Goal: Information Seeking & Learning: Check status

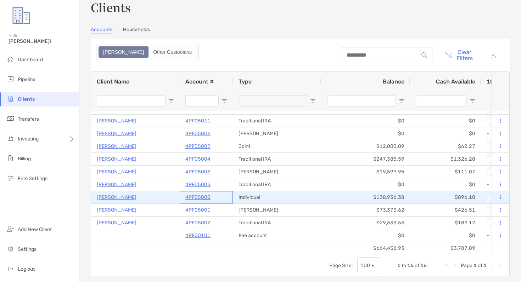
click at [205, 196] on p "4PF05000" at bounding box center [197, 197] width 25 height 9
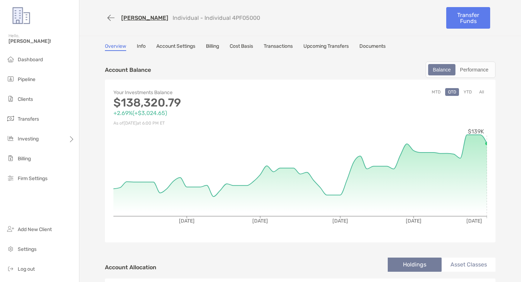
click at [246, 49] on link "Cost Basis" at bounding box center [241, 47] width 23 height 8
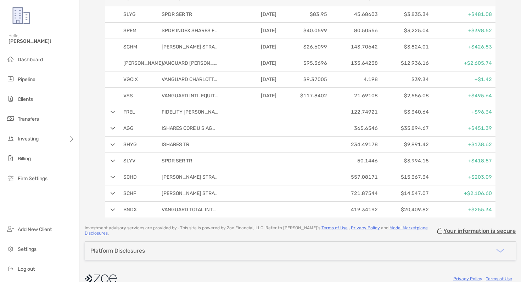
click at [114, 113] on img at bounding box center [113, 112] width 5 height 3
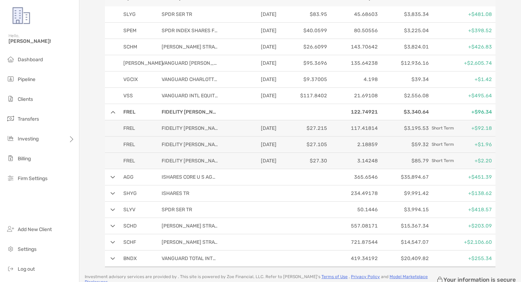
click at [114, 113] on img at bounding box center [113, 112] width 5 height 3
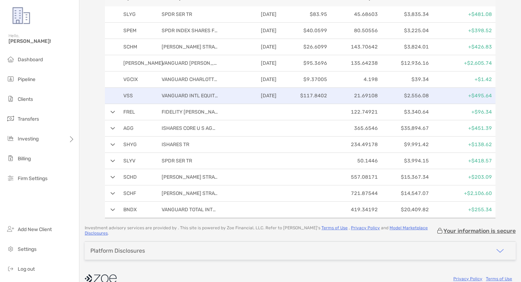
click at [115, 95] on div "VSS VANGUARD INTL EQUITY INDEX [DATE] $117.8402 21.69108 $2,556.08 +$495.64" at bounding box center [300, 96] width 390 height 16
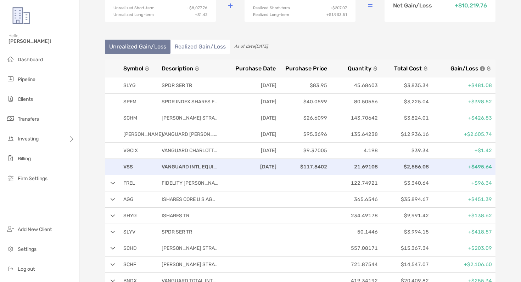
scroll to position [74, 0]
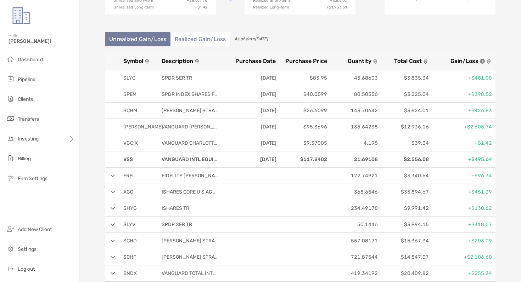
click at [187, 38] on li "Realized Gain/Loss" at bounding box center [200, 39] width 60 height 14
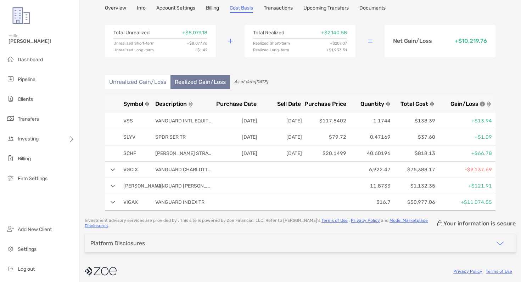
click at [148, 78] on li "Unrealized Gain/Loss" at bounding box center [138, 82] width 66 height 14
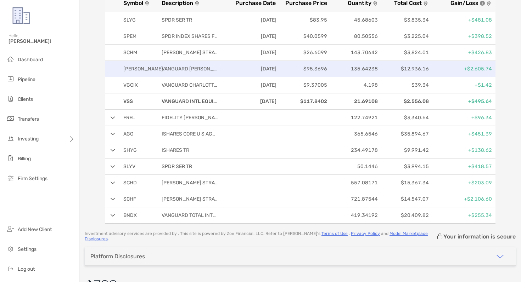
scroll to position [152, 0]
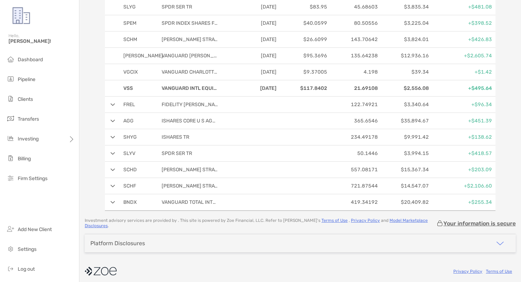
click at [113, 121] on img at bounding box center [113, 121] width 5 height 3
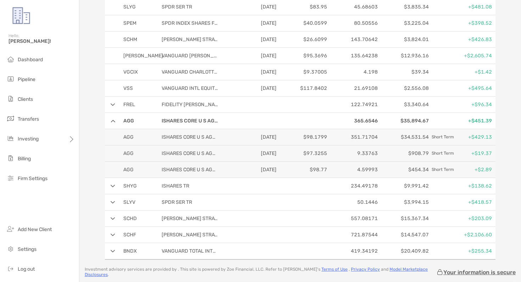
click at [113, 121] on img at bounding box center [113, 121] width 5 height 3
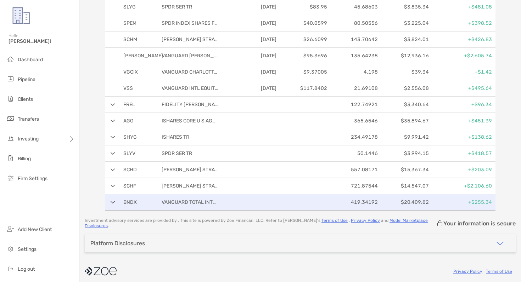
click at [114, 204] on div "BNDX VANGUARD TOTAL INTERNATIONAL 419.34192 $20,409.82 +$255.34" at bounding box center [300, 202] width 390 height 16
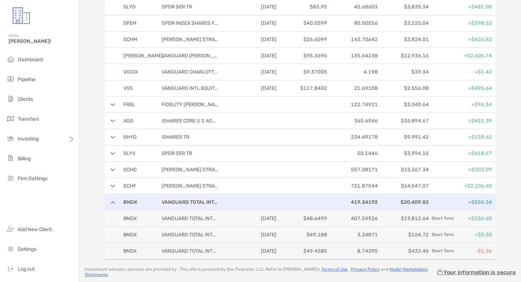
click at [114, 204] on div "BNDX VANGUARD TOTAL INTERNATIONAL 419.34192 $20,409.82 +$255.34" at bounding box center [300, 202] width 390 height 16
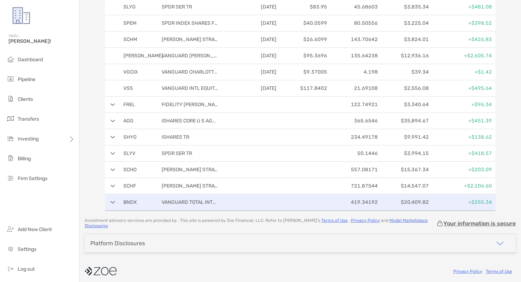
scroll to position [0, 0]
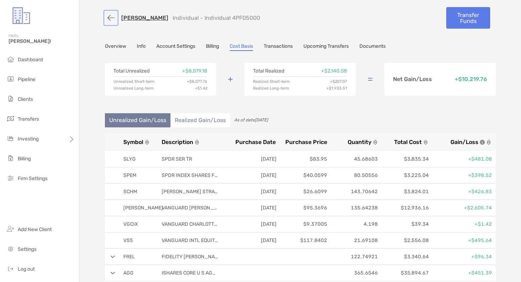
click at [111, 19] on button "button" at bounding box center [111, 17] width 12 height 13
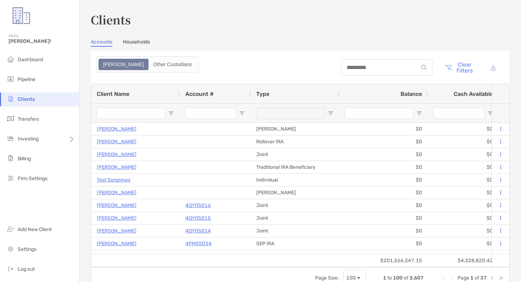
type input "*********"
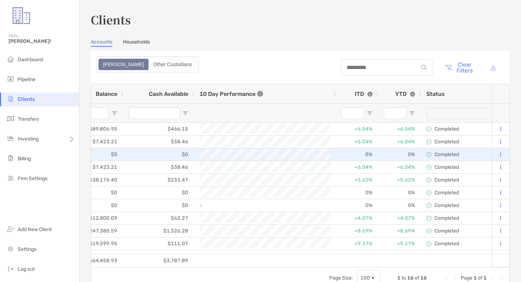
scroll to position [0, 555]
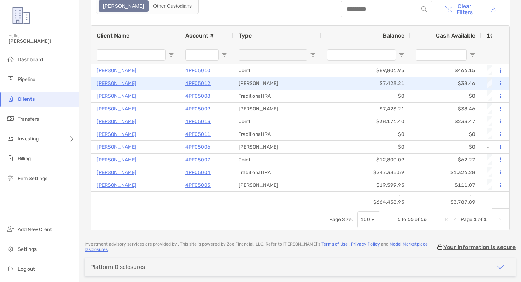
click at [198, 83] on p "4PF05012" at bounding box center [197, 83] width 25 height 9
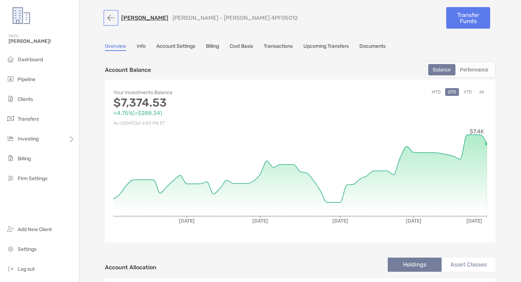
click at [113, 19] on button "button" at bounding box center [111, 17] width 12 height 13
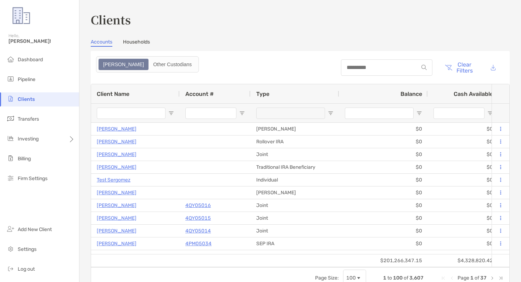
type input "*********"
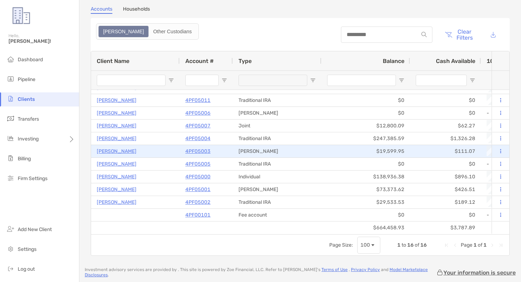
click at [203, 151] on p "4PF05003" at bounding box center [197, 151] width 25 height 9
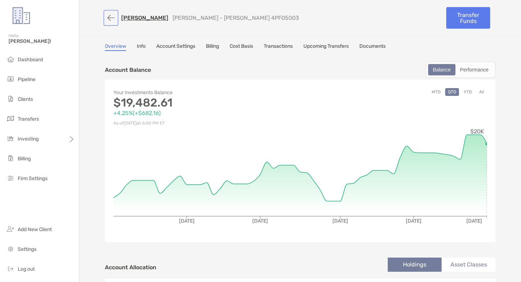
click at [108, 19] on button "button" at bounding box center [111, 17] width 12 height 13
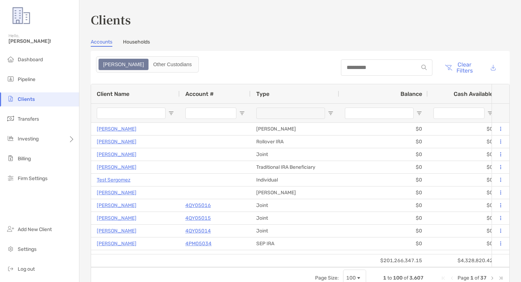
type input "*********"
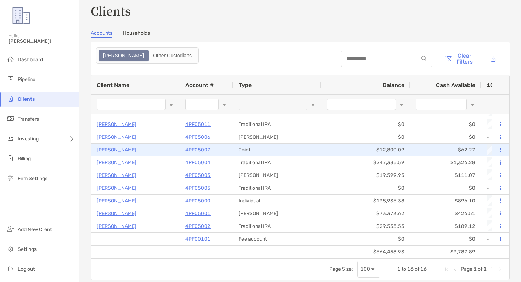
scroll to position [12, 0]
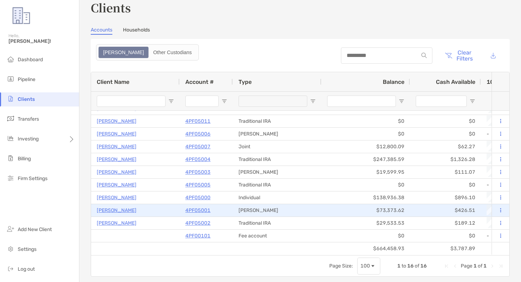
click at [201, 210] on p "4PF05001" at bounding box center [197, 210] width 25 height 9
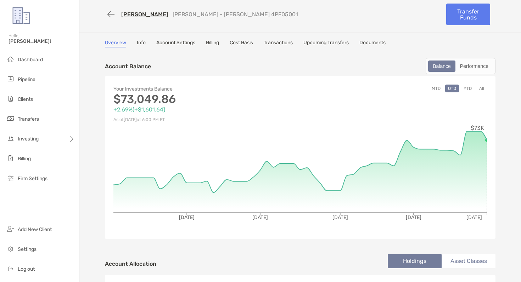
scroll to position [4, 0]
click at [249, 42] on link "Cost Basis" at bounding box center [241, 43] width 23 height 8
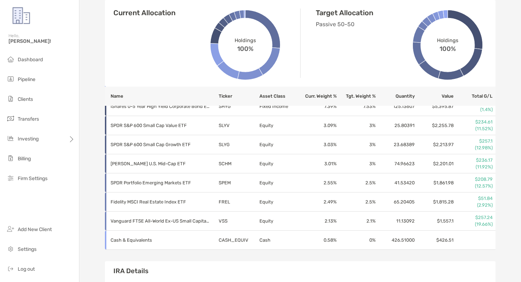
scroll to position [0, 0]
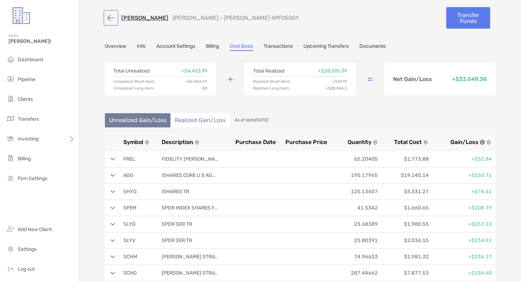
click at [111, 18] on button "button" at bounding box center [111, 17] width 12 height 13
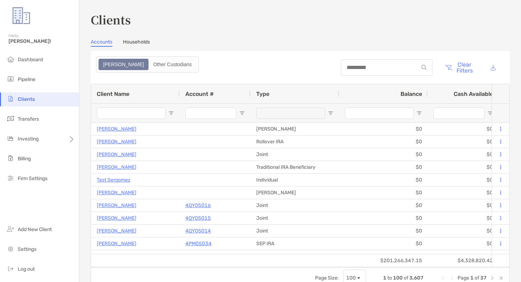
type input "*********"
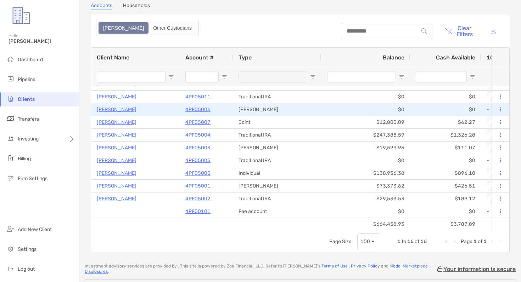
scroll to position [82, 0]
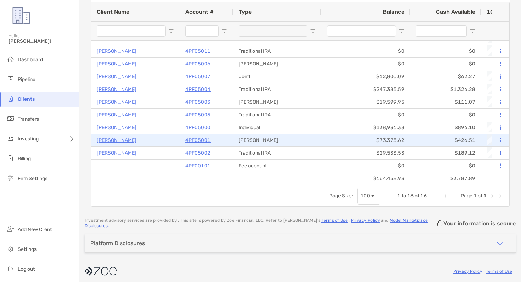
click at [202, 141] on p "4PF05001" at bounding box center [197, 140] width 25 height 9
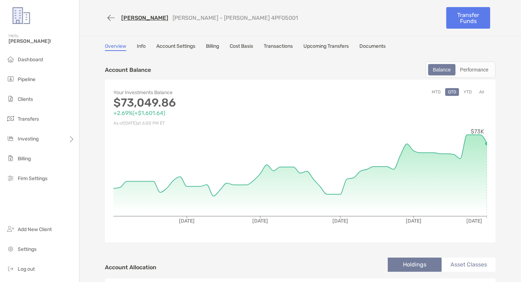
click at [143, 47] on link "Info" at bounding box center [141, 47] width 9 height 8
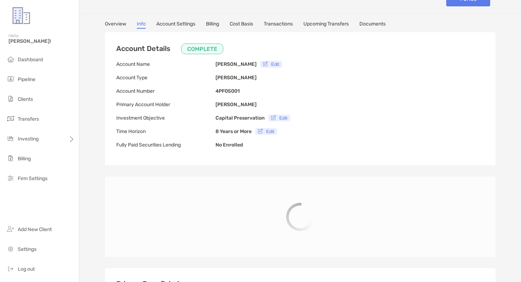
scroll to position [28, 0]
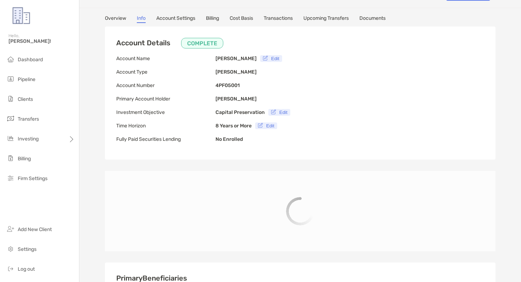
type input "**********"
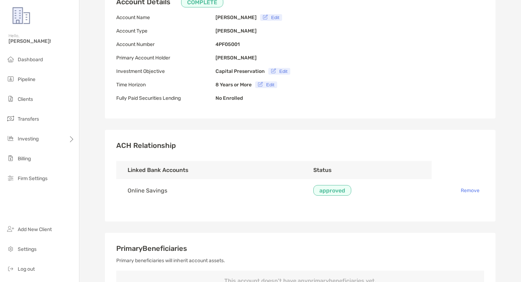
scroll to position [0, 0]
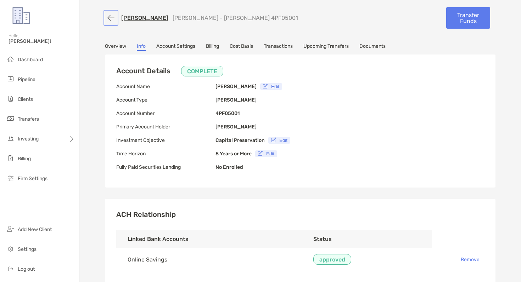
click at [108, 20] on button "button" at bounding box center [111, 17] width 12 height 13
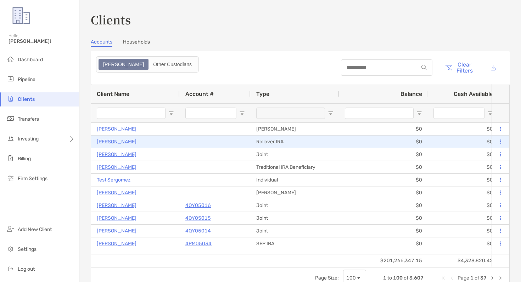
type input "*********"
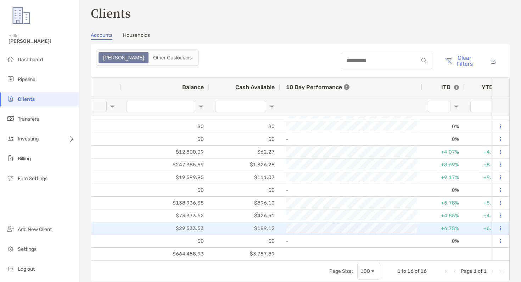
scroll to position [0, 422]
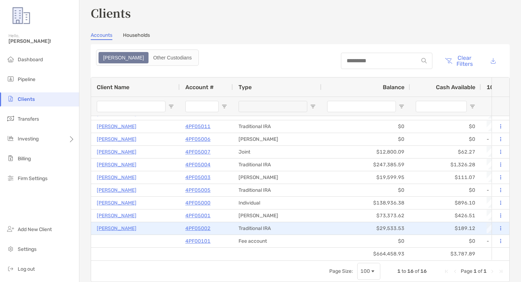
click at [199, 228] on p "4PF05002" at bounding box center [197, 228] width 25 height 9
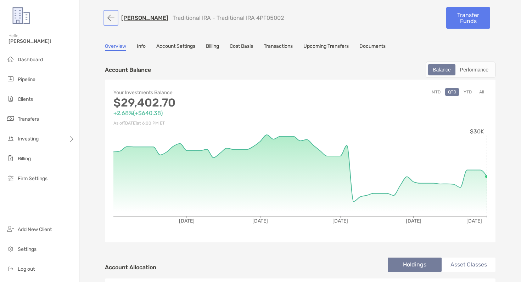
click at [110, 17] on button "button" at bounding box center [111, 17] width 12 height 13
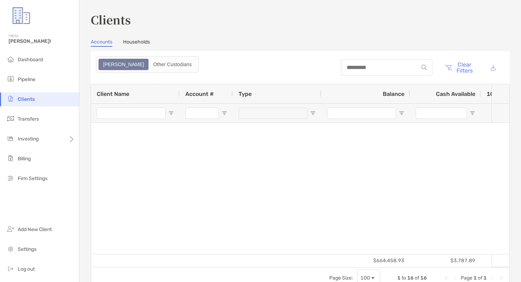
type input "*********"
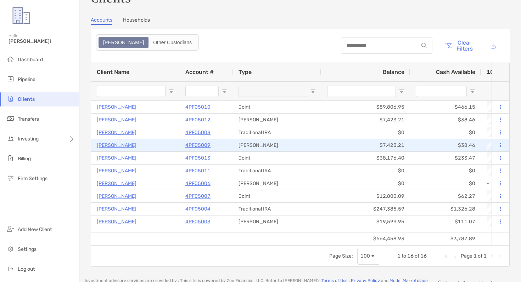
scroll to position [21, 0]
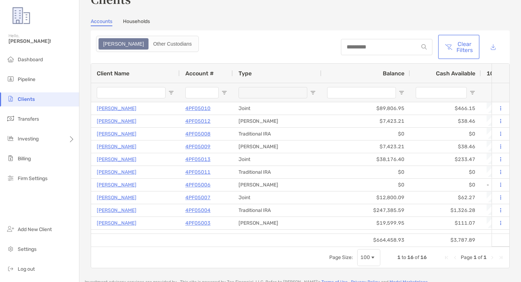
click at [464, 50] on button "Clear Filters" at bounding box center [458, 47] width 39 height 22
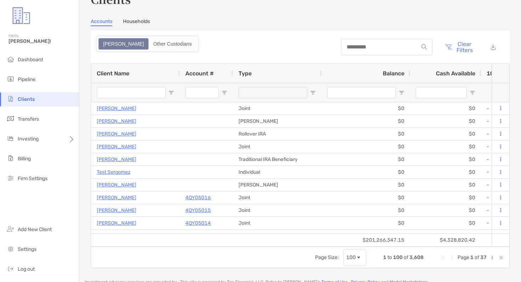
click at [146, 94] on input "Client Name Filter Input" at bounding box center [131, 92] width 69 height 11
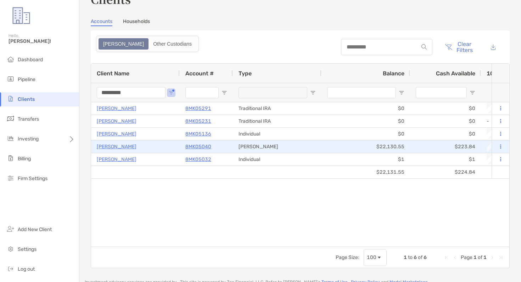
type input "*********"
click at [190, 146] on p "8MK05040" at bounding box center [198, 146] width 26 height 9
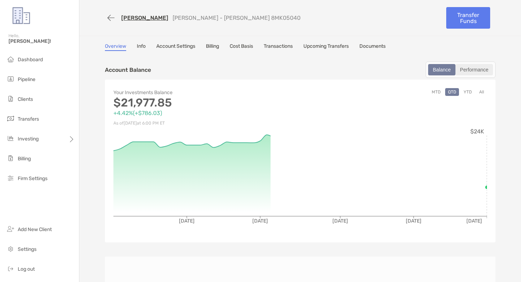
click at [475, 66] on div "Performance" at bounding box center [474, 70] width 36 height 10
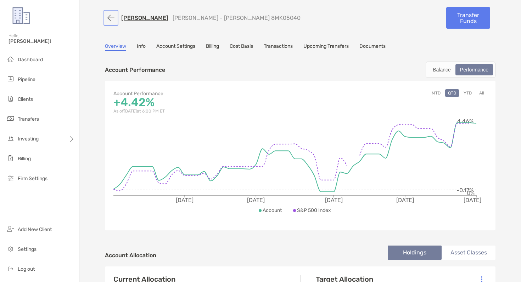
click at [110, 18] on button "button" at bounding box center [111, 17] width 12 height 13
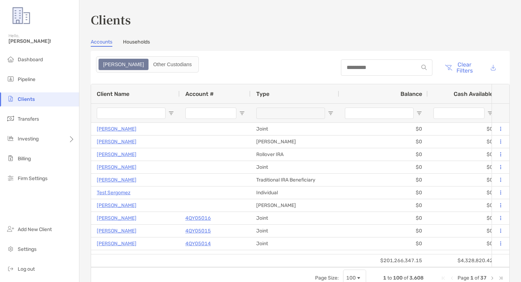
type input "*********"
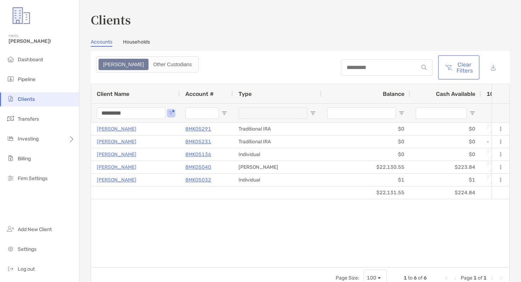
click at [462, 74] on button "Clear Filters" at bounding box center [458, 68] width 39 height 22
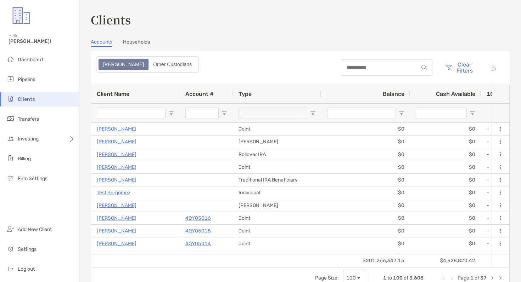
click at [140, 115] on input "Client Name Filter Input" at bounding box center [131, 113] width 69 height 11
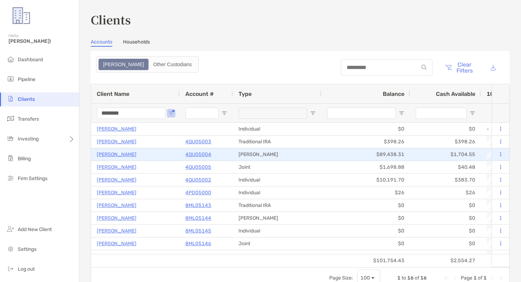
type input "********"
click at [202, 154] on p "4QU05004" at bounding box center [198, 154] width 26 height 9
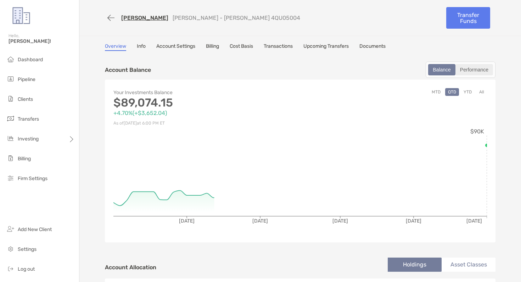
click at [465, 72] on div "Performance" at bounding box center [474, 70] width 36 height 10
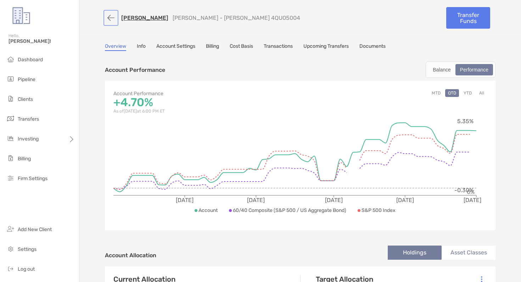
click at [108, 18] on button "button" at bounding box center [111, 17] width 12 height 13
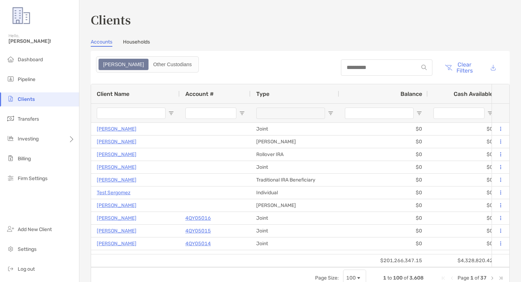
type input "********"
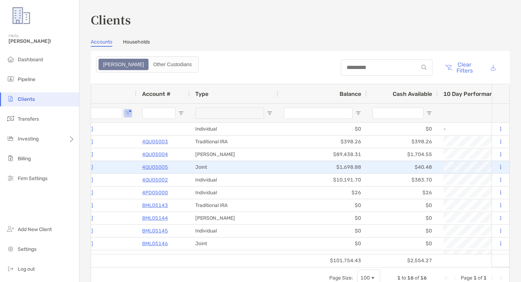
scroll to position [0, 53]
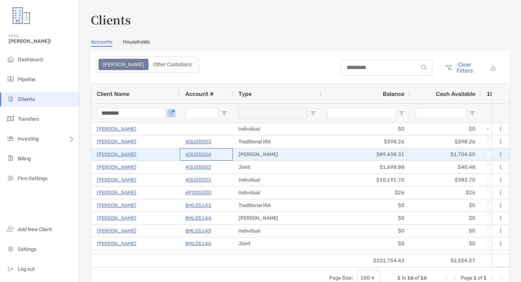
click at [195, 155] on p "4QU05004" at bounding box center [198, 154] width 26 height 9
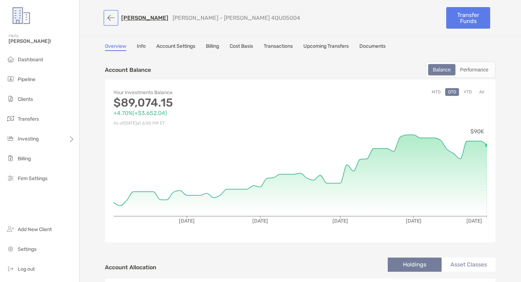
click at [109, 21] on button "button" at bounding box center [111, 17] width 12 height 13
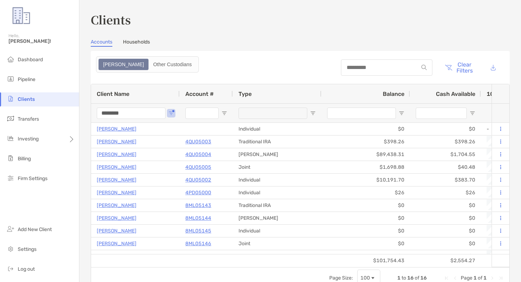
drag, startPoint x: 151, startPoint y: 114, endPoint x: 91, endPoint y: 108, distance: 60.1
click at [91, 109] on div "********" at bounding box center [135, 112] width 89 height 19
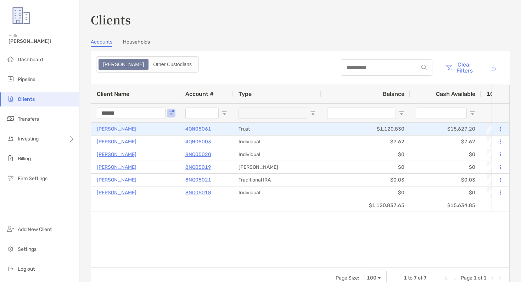
type input "******"
click at [198, 130] on p "4QN05061" at bounding box center [198, 129] width 26 height 9
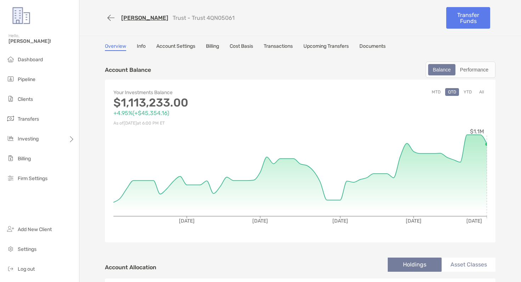
click at [469, 91] on button "YTD" at bounding box center [468, 92] width 14 height 8
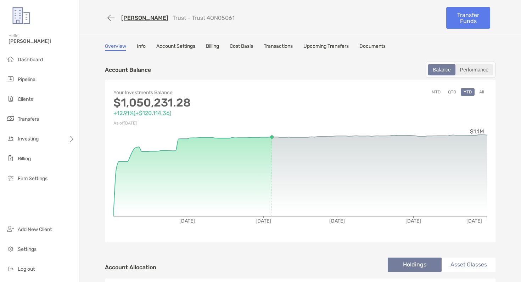
click at [465, 67] on div "Performance" at bounding box center [474, 70] width 36 height 10
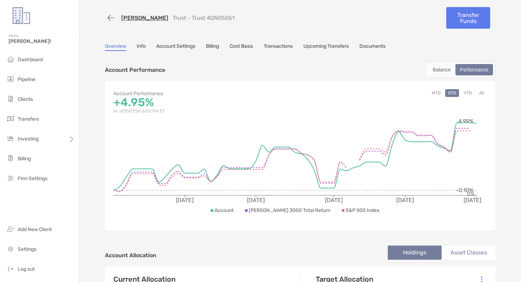
click at [468, 95] on button "YTD" at bounding box center [468, 93] width 14 height 8
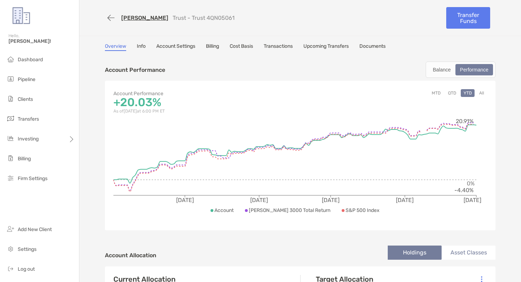
click at [285, 47] on link "Transactions" at bounding box center [278, 47] width 29 height 8
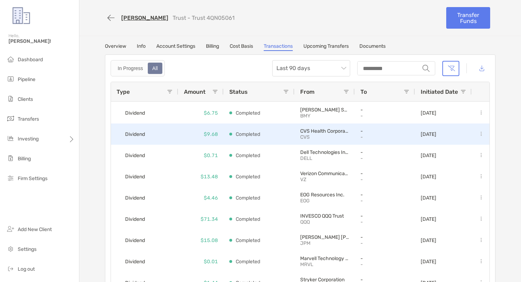
scroll to position [633, 0]
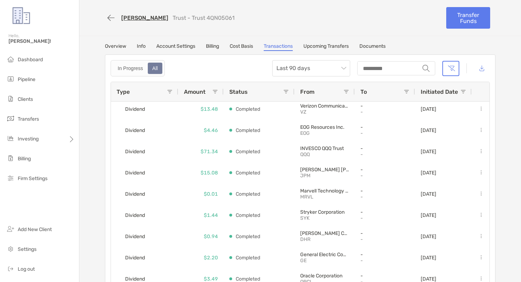
click at [170, 93] on span at bounding box center [170, 92] width 6 height 6
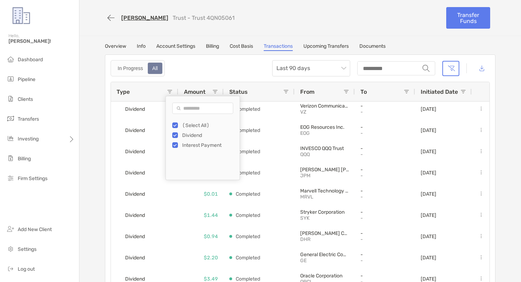
click at [181, 69] on div "In Progress All Last 90 days string" at bounding box center [300, 68] width 379 height 16
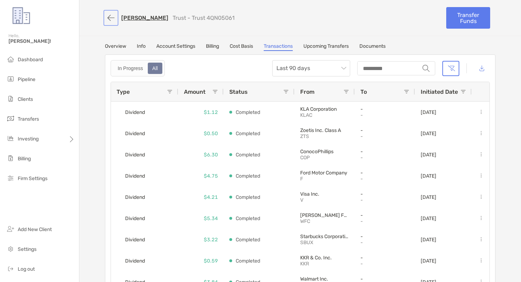
click at [111, 17] on button "button" at bounding box center [111, 17] width 12 height 13
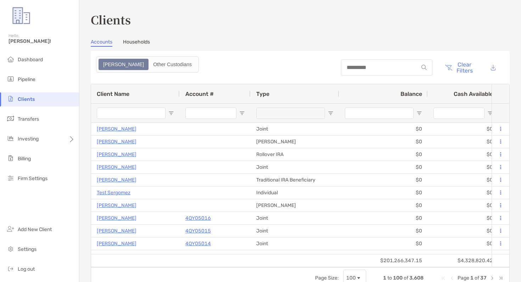
type input "******"
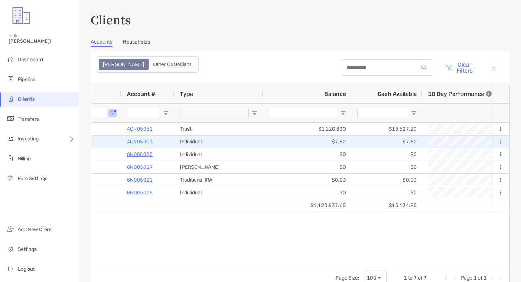
scroll to position [0, 178]
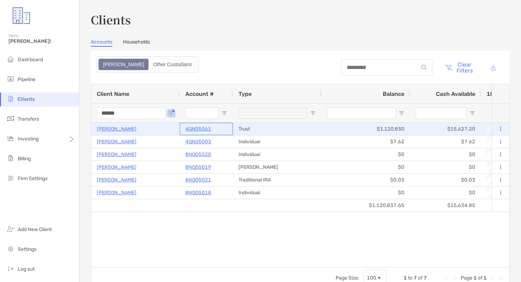
click at [207, 131] on p "4QN05061" at bounding box center [198, 129] width 26 height 9
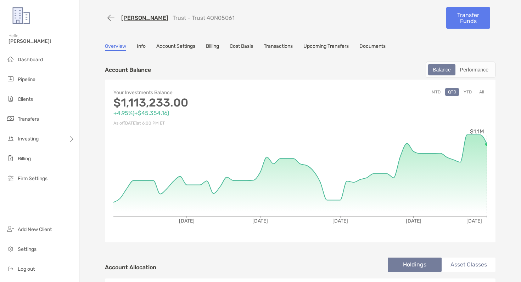
click at [470, 90] on button "YTD" at bounding box center [468, 92] width 14 height 8
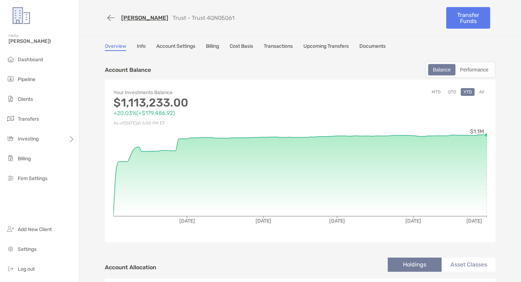
click at [286, 48] on link "Transactions" at bounding box center [278, 47] width 29 height 8
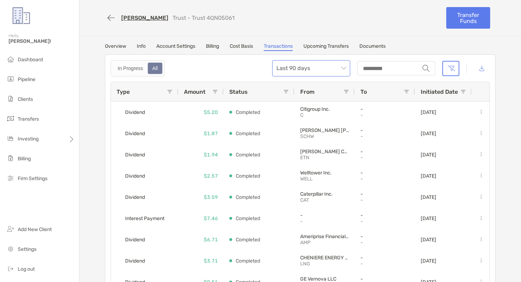
click at [291, 66] on span "Last 90 days" at bounding box center [310, 69] width 69 height 16
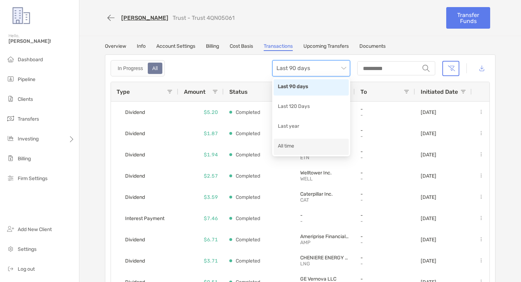
click at [284, 140] on div "All time" at bounding box center [310, 147] width 75 height 16
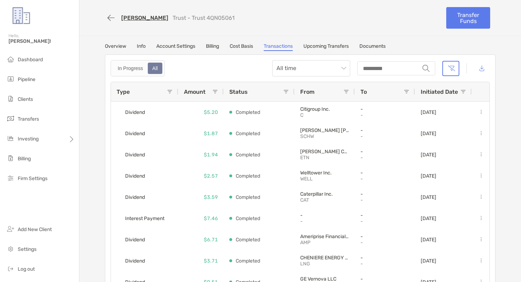
click at [170, 93] on span at bounding box center [170, 92] width 6 height 6
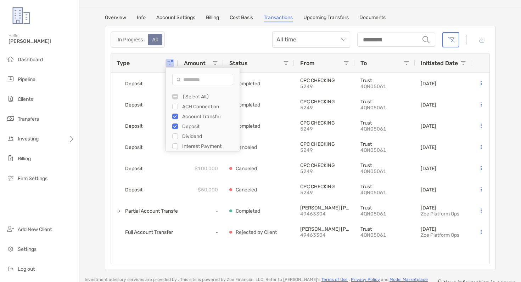
click at [204, 40] on div "In Progress All All time string" at bounding box center [300, 40] width 379 height 16
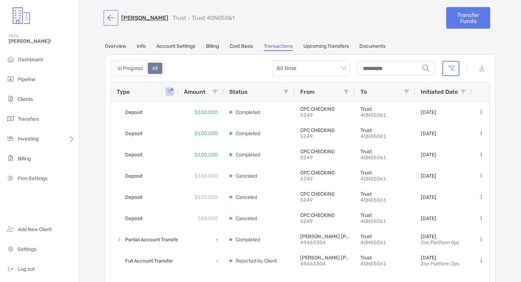
click at [111, 17] on button "button" at bounding box center [111, 17] width 12 height 13
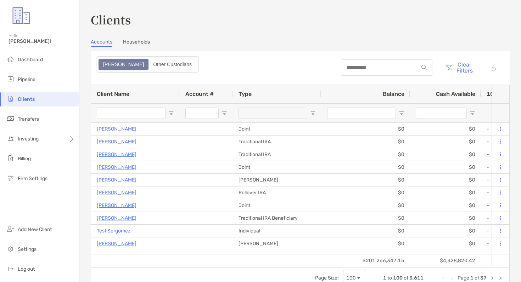
type input "******"
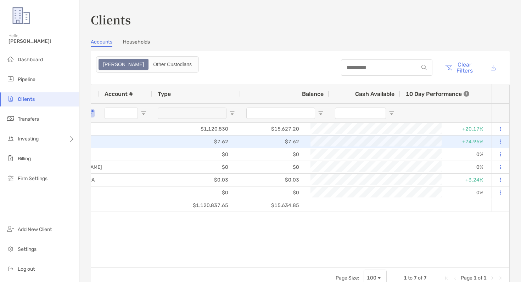
scroll to position [0, 176]
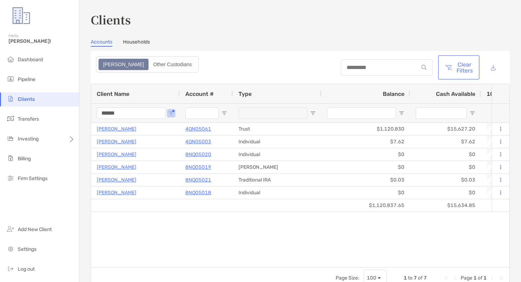
click at [464, 67] on button "Clear Filters" at bounding box center [458, 68] width 39 height 22
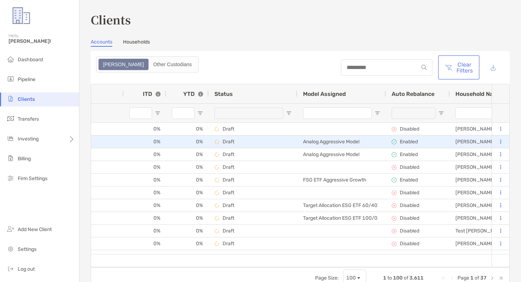
scroll to position [0, 698]
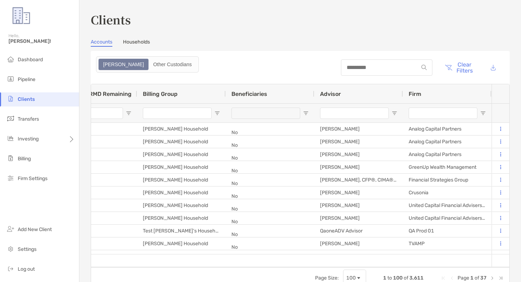
click at [415, 112] on input "Firm Filter Input" at bounding box center [442, 113] width 69 height 11
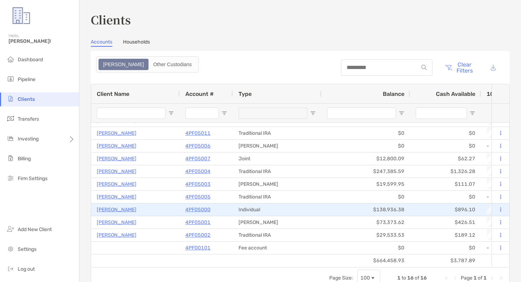
type input "******"
click at [204, 211] on p "4PF05000" at bounding box center [197, 209] width 25 height 9
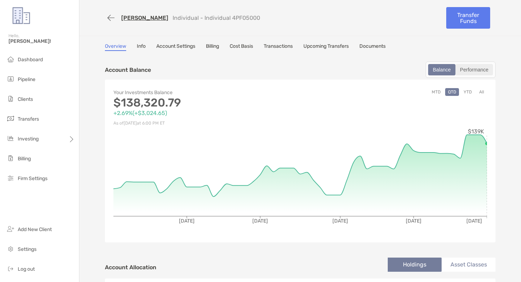
click at [468, 71] on div "Performance" at bounding box center [474, 70] width 36 height 10
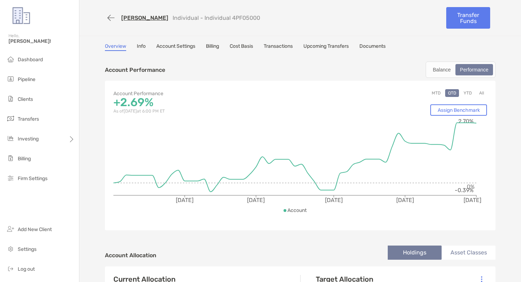
click at [468, 93] on button "YTD" at bounding box center [468, 93] width 14 height 8
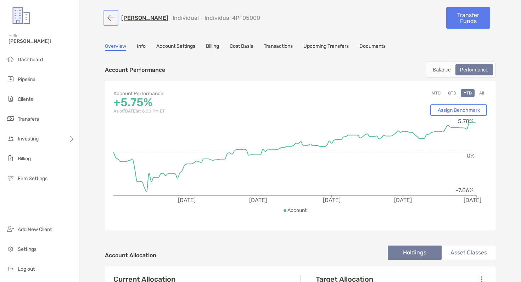
click at [109, 18] on button "button" at bounding box center [111, 17] width 12 height 13
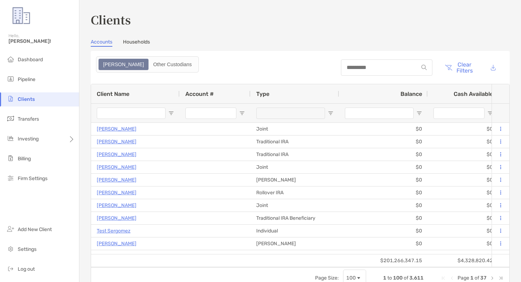
type input "******"
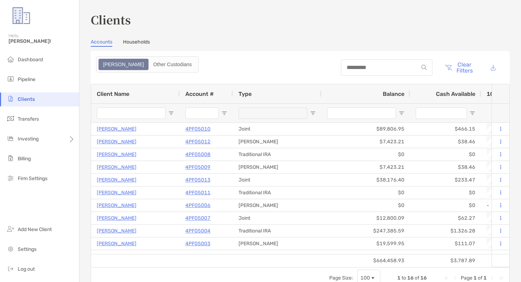
click at [147, 117] on input "Client Name Filter Input" at bounding box center [131, 113] width 69 height 11
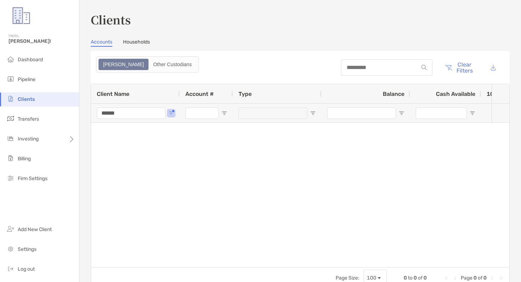
type input "******"
click at [462, 65] on button "Clear Filters" at bounding box center [458, 68] width 39 height 22
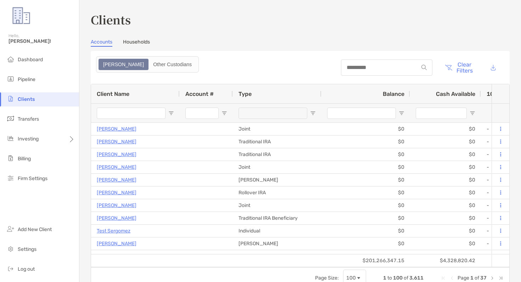
click at [139, 114] on input "Client Name Filter Input" at bounding box center [131, 113] width 69 height 11
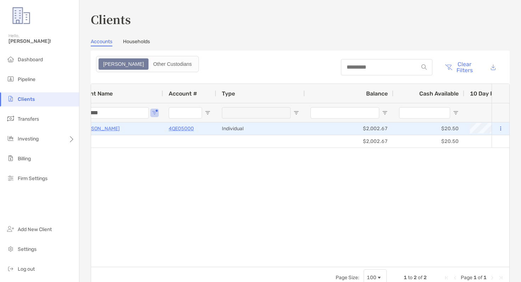
scroll to position [0, 21]
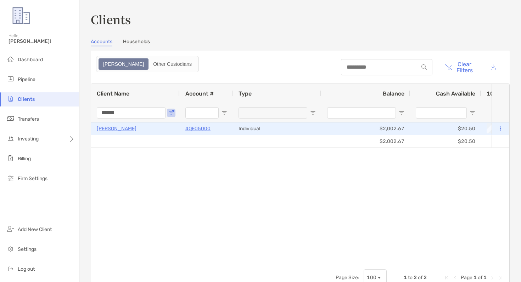
type input "******"
click at [198, 130] on p "4QE05000" at bounding box center [197, 128] width 25 height 9
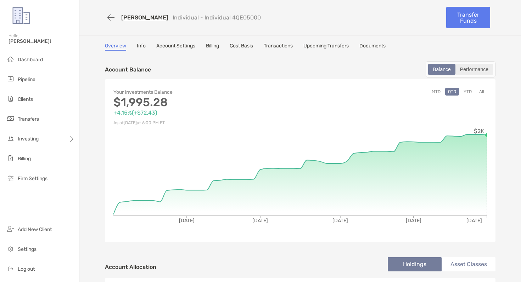
click at [475, 66] on div "Performance" at bounding box center [474, 69] width 36 height 10
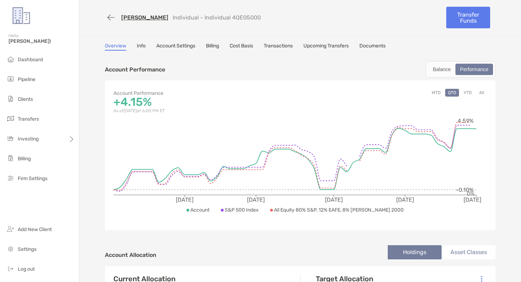
click at [470, 92] on button "YTD" at bounding box center [468, 93] width 14 height 8
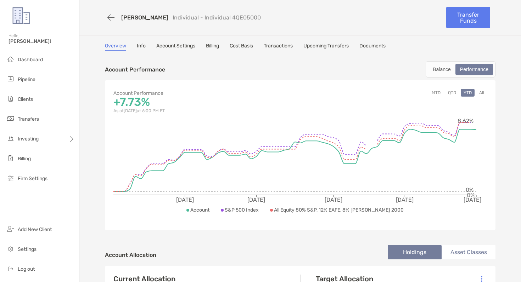
click at [238, 45] on link "Cost Basis" at bounding box center [241, 47] width 23 height 8
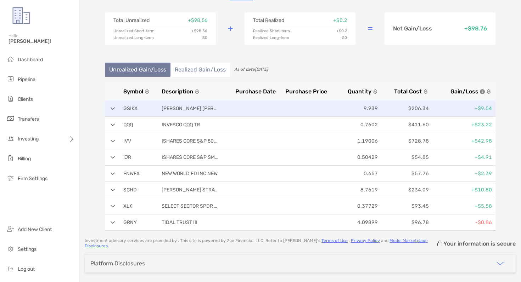
click at [110, 108] on div "GSIKX [PERSON_NAME] [PERSON_NAME] 9.939 $206.34 +$9.54" at bounding box center [300, 109] width 390 height 16
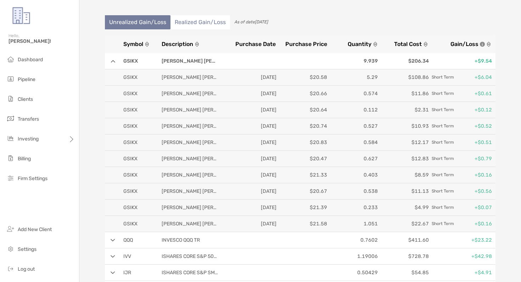
scroll to position [98, 0]
click at [113, 62] on img at bounding box center [113, 61] width 5 height 3
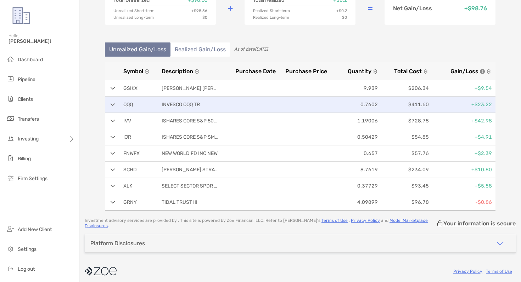
click at [116, 103] on div "QQQ INVESCO QQQ TR 0.7602 $411.60 +$23.22" at bounding box center [300, 105] width 390 height 16
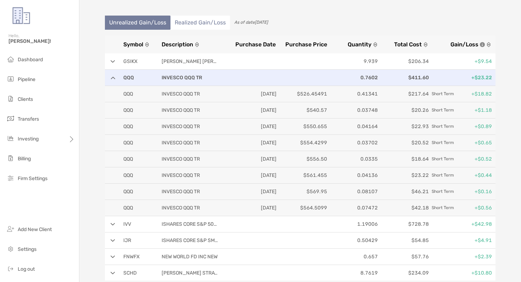
click at [112, 80] on div "QQQ INVESCO QQQ TR 0.7602 $411.60 +$23.22" at bounding box center [300, 78] width 390 height 16
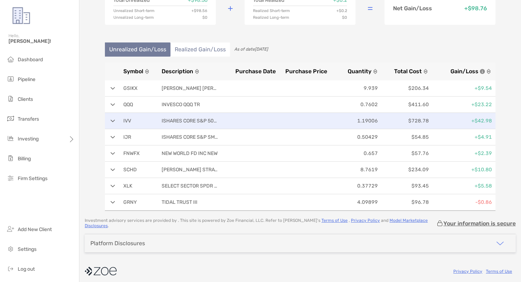
click at [116, 119] on div "IVV ISHARES CORE S&P 500 ETF 1.19006 $728.78 +$42.98" at bounding box center [300, 121] width 390 height 16
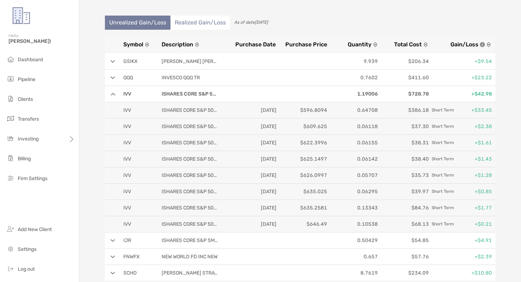
click at [115, 95] on img at bounding box center [113, 94] width 5 height 3
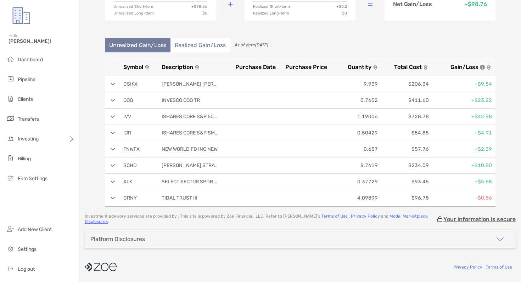
scroll to position [71, 0]
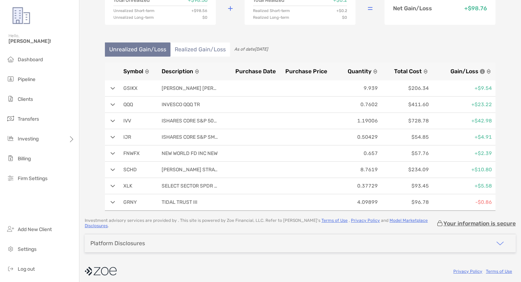
click at [115, 138] on img at bounding box center [113, 137] width 5 height 3
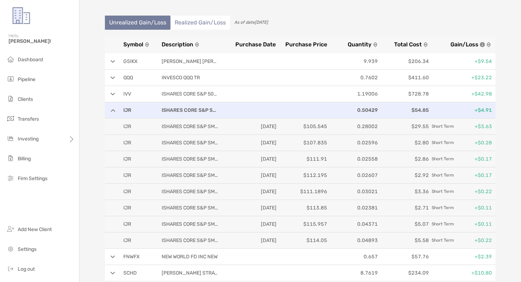
click at [116, 113] on div "IJR ISHARES CORE S&P SMALL CAP ETF 0.50429 $54.85 +$4.91" at bounding box center [300, 110] width 390 height 16
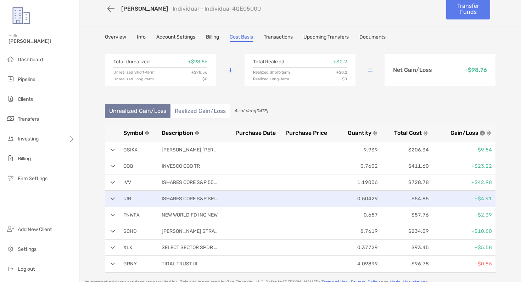
scroll to position [0, 0]
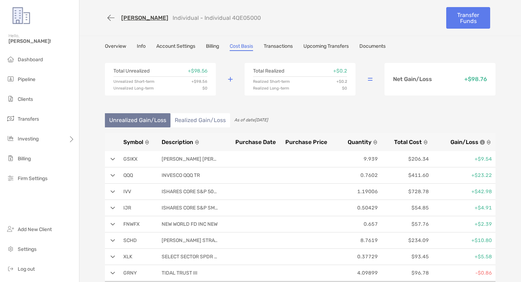
click at [120, 48] on link "Overview" at bounding box center [115, 47] width 21 height 8
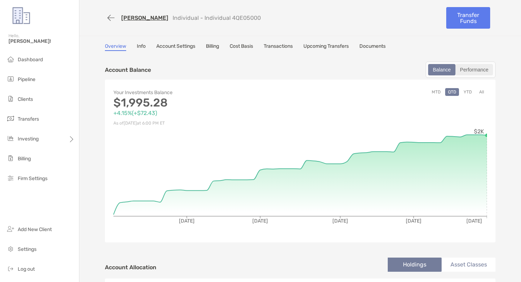
click at [468, 71] on div "Performance" at bounding box center [474, 70] width 36 height 10
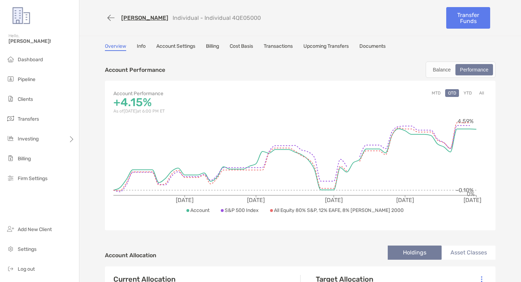
click at [464, 93] on button "YTD" at bounding box center [468, 93] width 14 height 8
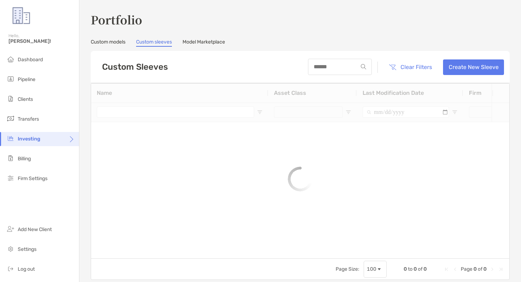
type input "***"
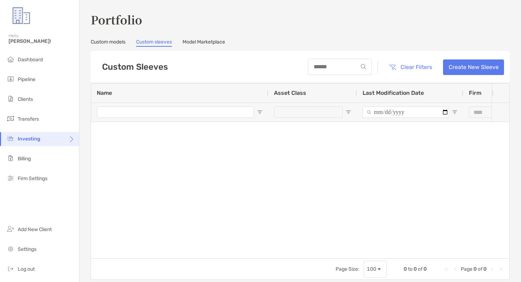
click at [122, 39] on link "Custom models" at bounding box center [108, 43] width 35 height 8
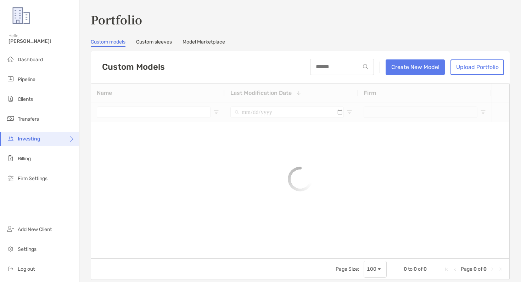
type input "**********"
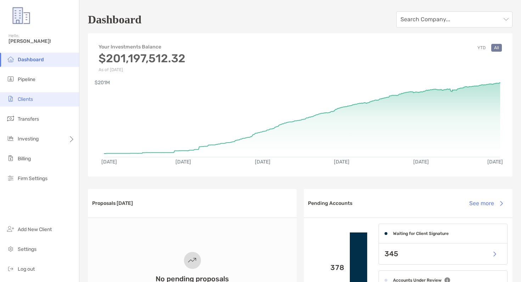
click at [40, 94] on li "Clients" at bounding box center [39, 99] width 79 height 14
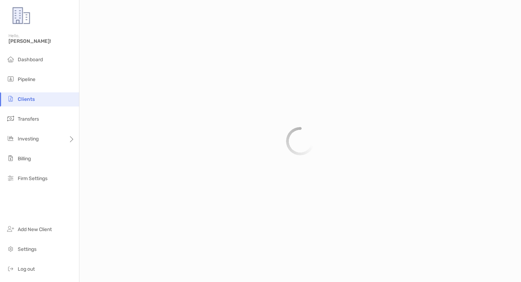
click at [64, 101] on li "Clients" at bounding box center [39, 99] width 79 height 14
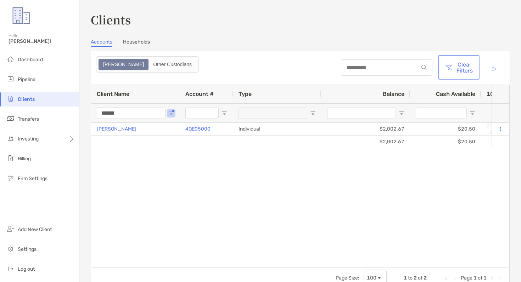
click at [464, 64] on button "Clear Filters" at bounding box center [458, 68] width 39 height 22
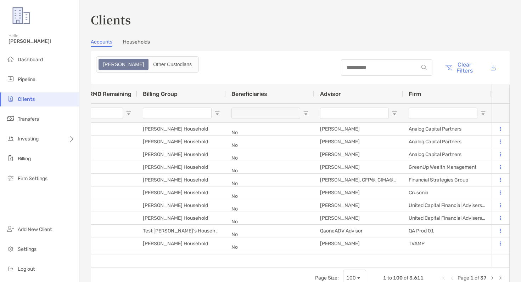
click at [441, 115] on input "Firm Filter Input" at bounding box center [442, 113] width 69 height 11
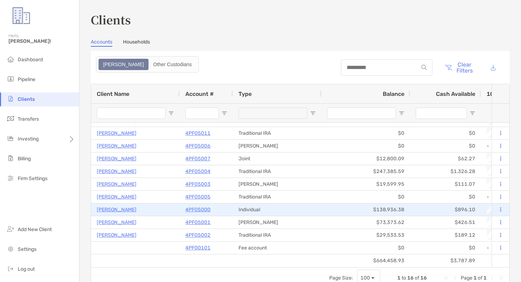
type input "******"
click at [205, 208] on p "4PF05000" at bounding box center [197, 209] width 25 height 9
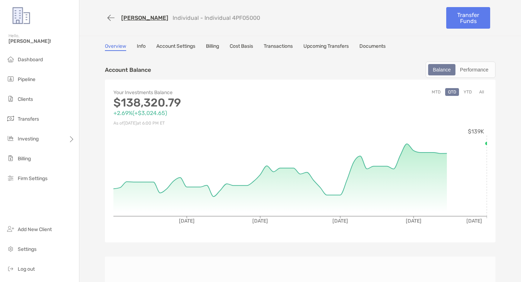
click at [238, 45] on link "Cost Basis" at bounding box center [241, 47] width 23 height 8
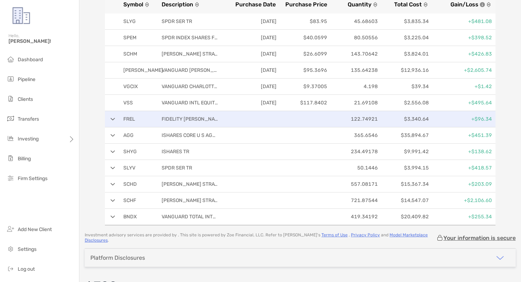
click at [115, 118] on div "FREL FIDELITY COVINGTON TRUST 122.74921 $3,340.64 +$96.34" at bounding box center [300, 119] width 390 height 16
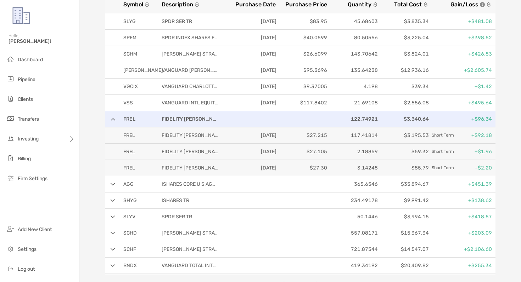
click at [115, 118] on div "FREL FIDELITY COVINGTON TRUST 122.74921 $3,340.64 +$96.34" at bounding box center [300, 119] width 390 height 16
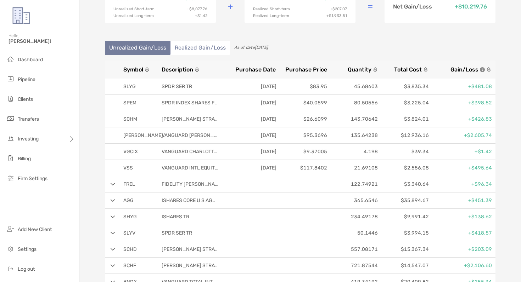
click at [208, 51] on li "Realized Gain/Loss" at bounding box center [200, 48] width 60 height 14
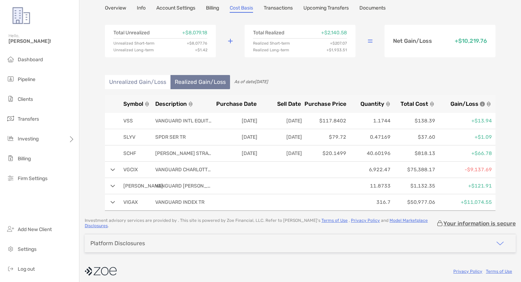
click at [157, 81] on li "Unrealized Gain/Loss" at bounding box center [138, 82] width 66 height 14
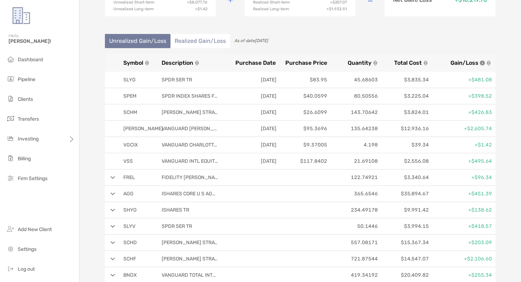
click at [220, 47] on li "Realized Gain/Loss" at bounding box center [200, 41] width 60 height 14
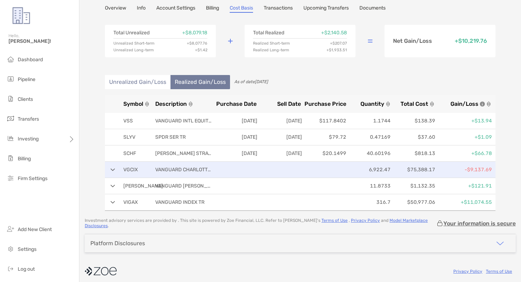
click at [118, 170] on div "VGCIX VANGUARD CHARLOTTE FDS 6,922.47 $75,388.17 -$9,137.69" at bounding box center [300, 170] width 390 height 16
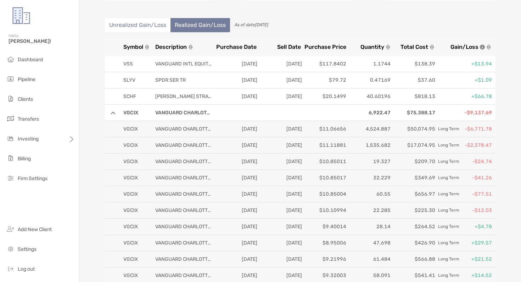
scroll to position [95, 0]
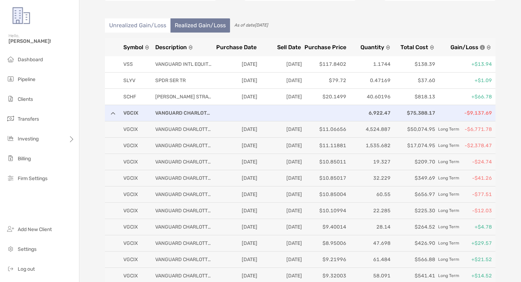
click at [118, 114] on div "VGCIX VANGUARD CHARLOTTE FDS 6,922.47 $75,388.17 -$9,137.69" at bounding box center [300, 113] width 390 height 16
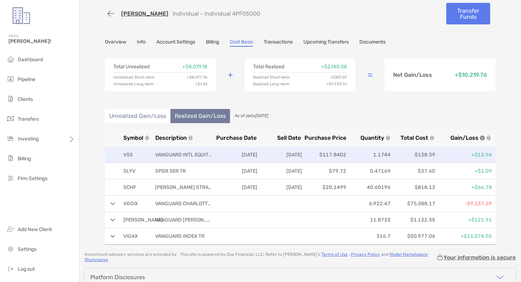
scroll to position [2, 0]
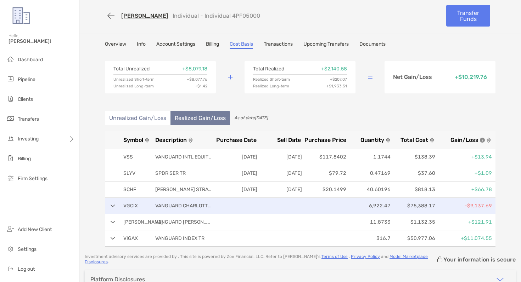
click at [114, 209] on div "VGCIX VANGUARD CHARLOTTE FDS 6,922.47 $75,388.17 -$9,137.69" at bounding box center [300, 206] width 390 height 16
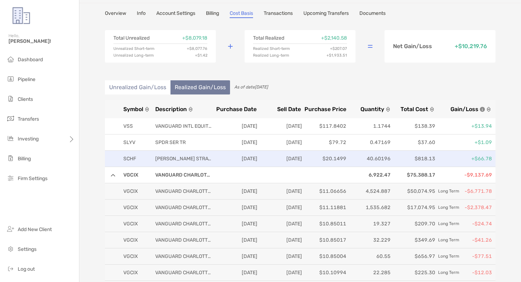
scroll to position [21, 0]
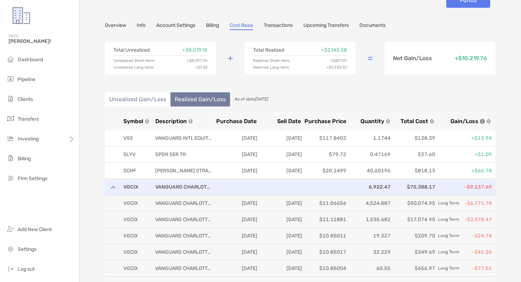
click at [115, 188] on div "VGCIX VANGUARD CHARLOTTE FDS 6,922.47 $75,388.17 -$9,137.69" at bounding box center [300, 187] width 390 height 16
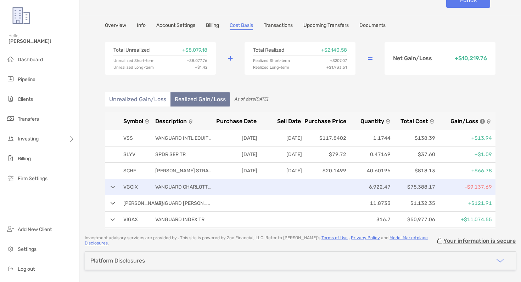
scroll to position [0, 0]
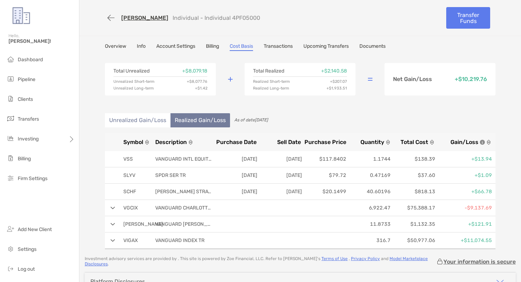
click at [136, 123] on li "Unrealized Gain/Loss" at bounding box center [138, 120] width 66 height 14
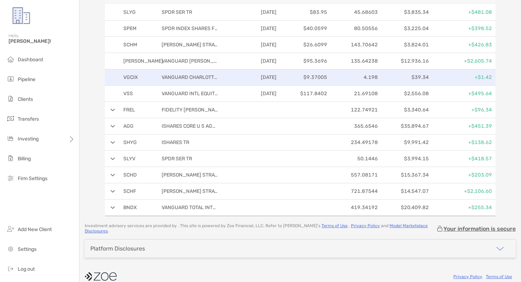
scroll to position [148, 0]
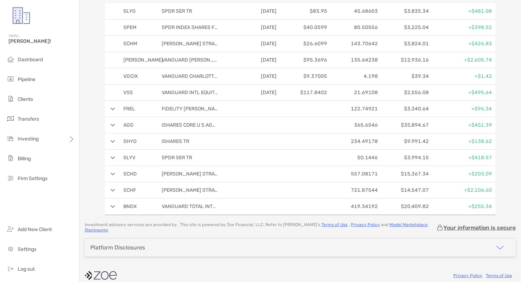
click at [114, 141] on img at bounding box center [113, 141] width 5 height 3
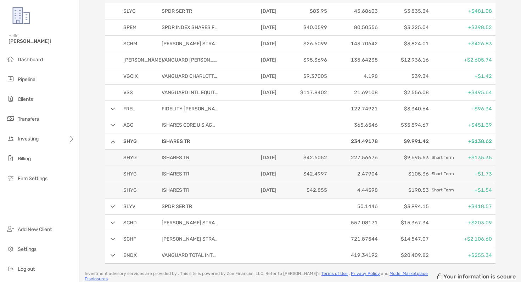
click at [114, 140] on img at bounding box center [113, 141] width 5 height 3
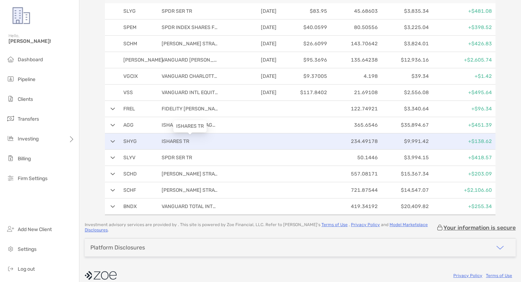
scroll to position [0, 0]
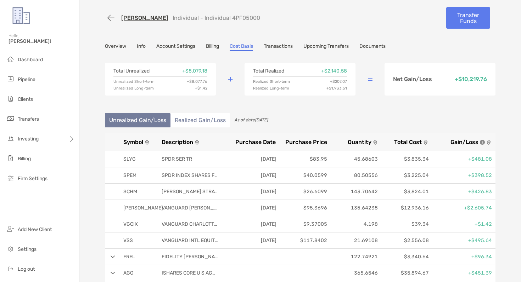
click at [274, 47] on link "Transactions" at bounding box center [278, 47] width 29 height 8
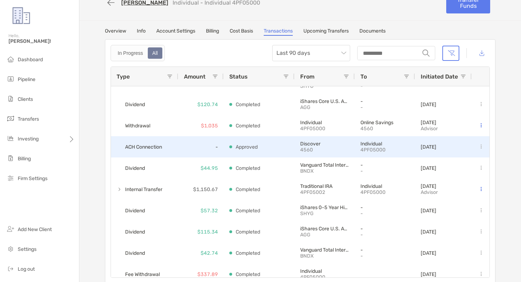
scroll to position [15, 0]
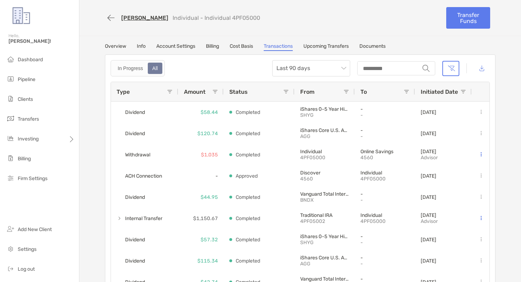
click at [322, 48] on link "Upcoming Transfers" at bounding box center [325, 47] width 45 height 8
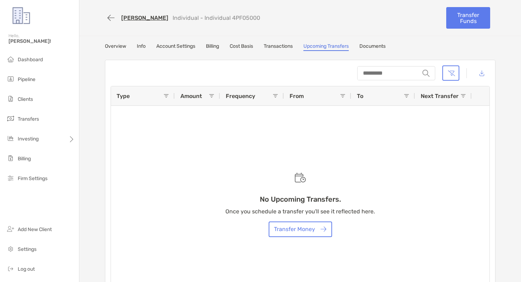
click at [376, 49] on link "Documents" at bounding box center [372, 47] width 26 height 8
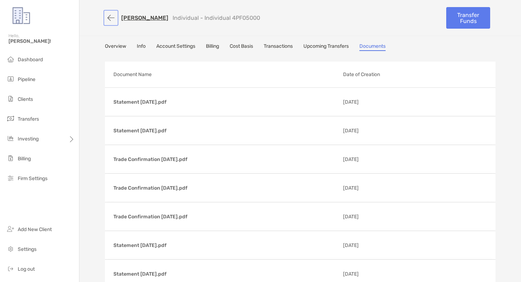
click at [114, 18] on button "button" at bounding box center [111, 17] width 12 height 13
